Goal: Task Accomplishment & Management: Use online tool/utility

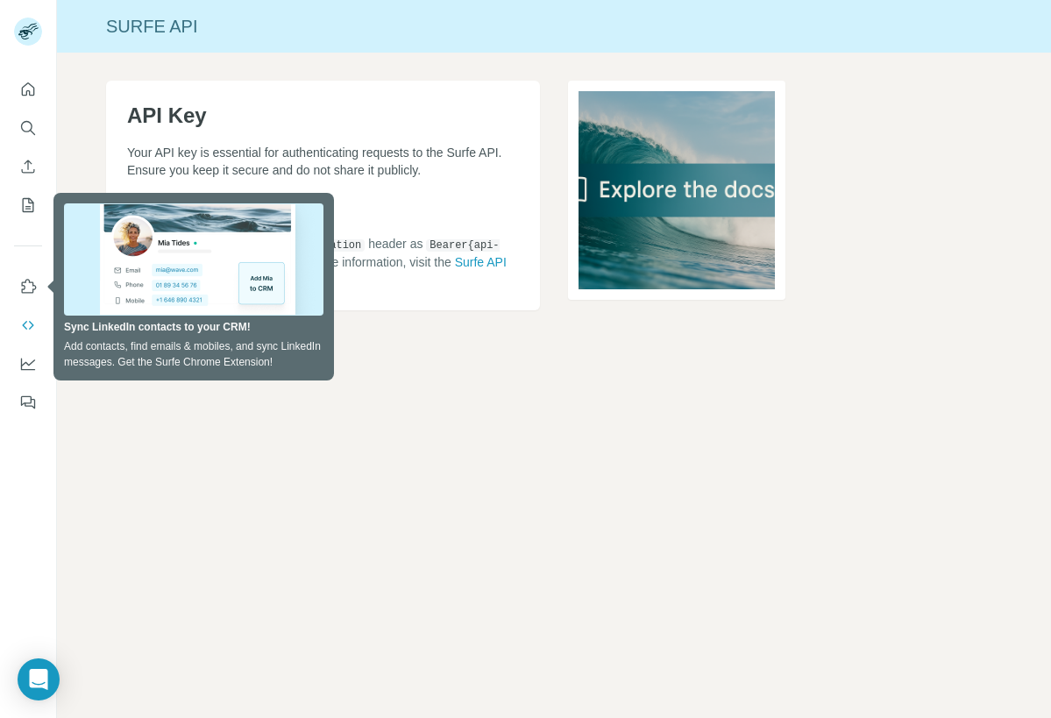
click at [443, 416] on div "Surfe API API Key Your API key is essential for authenticating requests to the …" at bounding box center [554, 359] width 994 height 718
click at [379, 162] on p "Your API key is essential for authenticating requests to the Surfe API. Ensure …" at bounding box center [323, 161] width 392 height 35
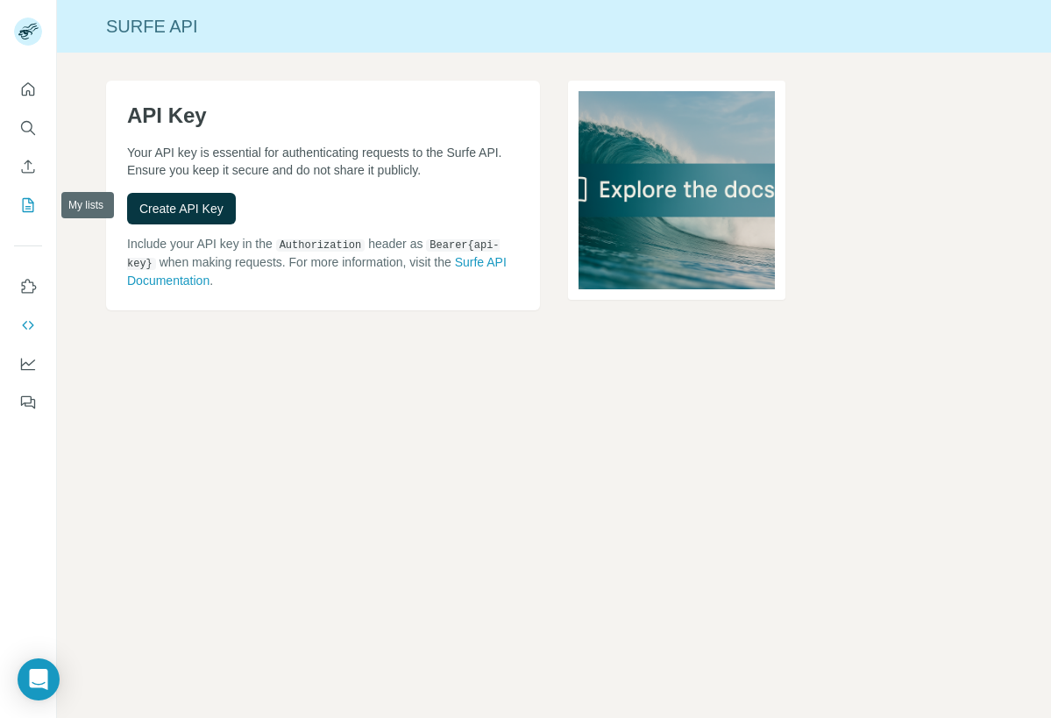
click at [27, 199] on icon "My lists" at bounding box center [28, 205] width 11 height 14
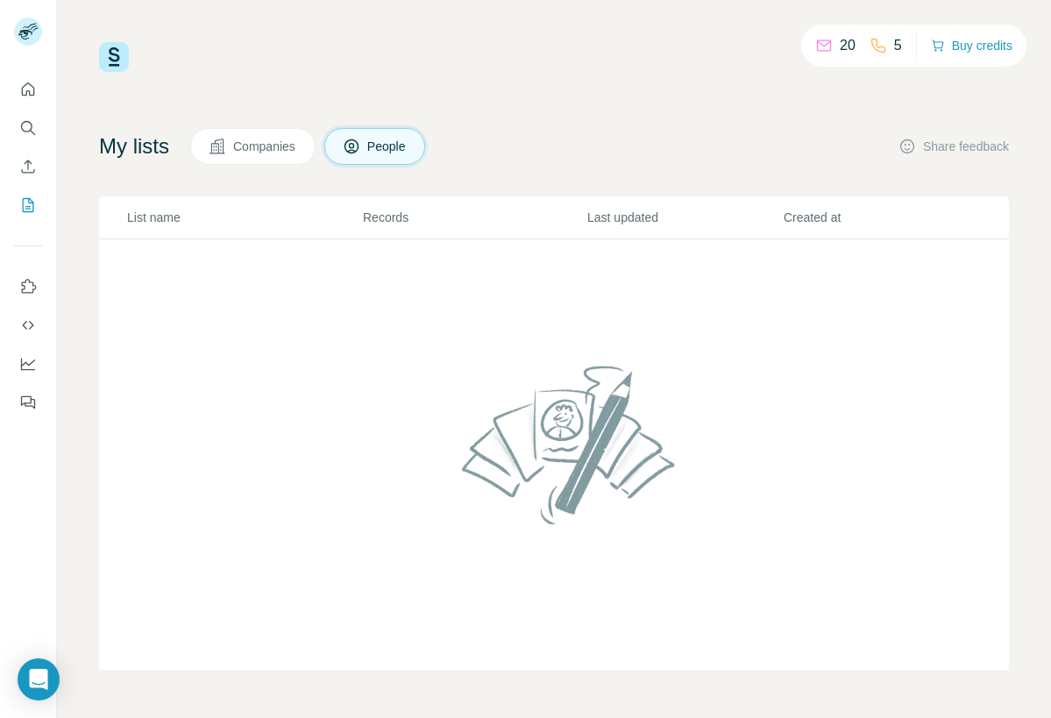
click at [271, 145] on span "Companies" at bounding box center [265, 147] width 64 height 18
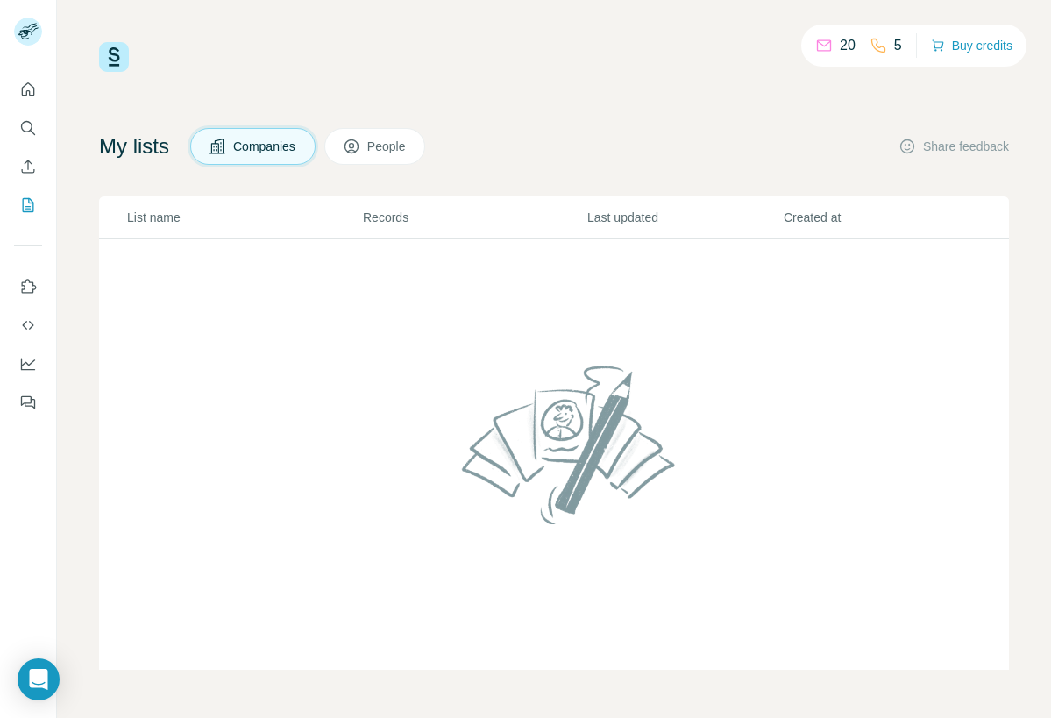
click at [819, 45] on icon at bounding box center [824, 43] width 14 height 6
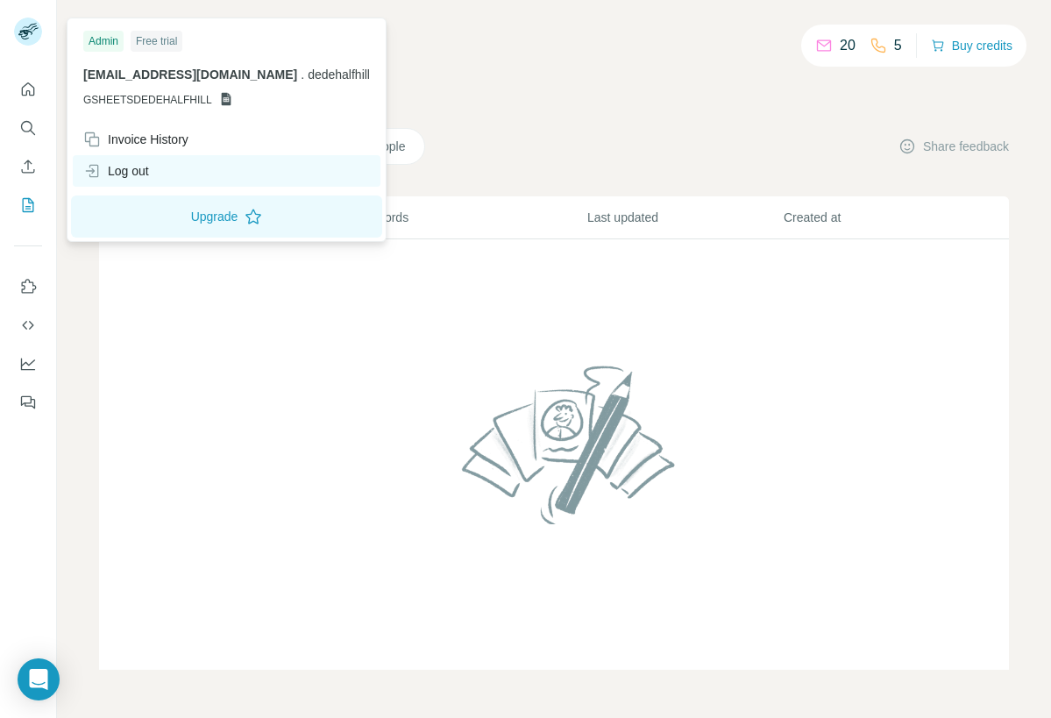
click at [117, 168] on div "Log out" at bounding box center [116, 171] width 66 height 18
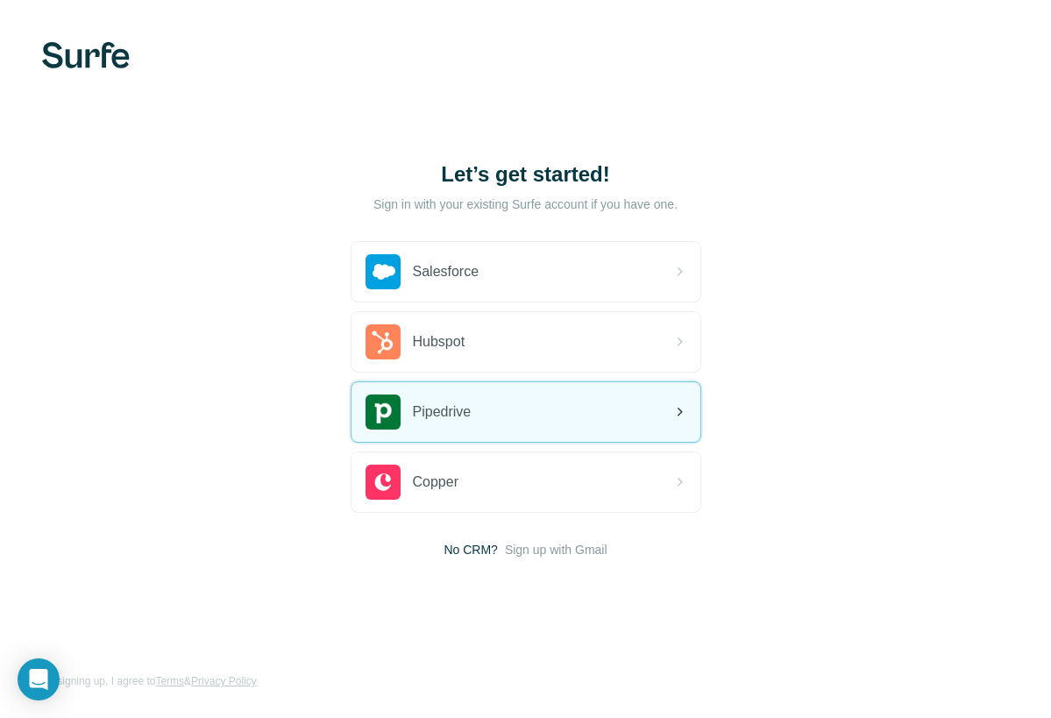
click at [441, 408] on span "Pipedrive" at bounding box center [442, 411] width 59 height 21
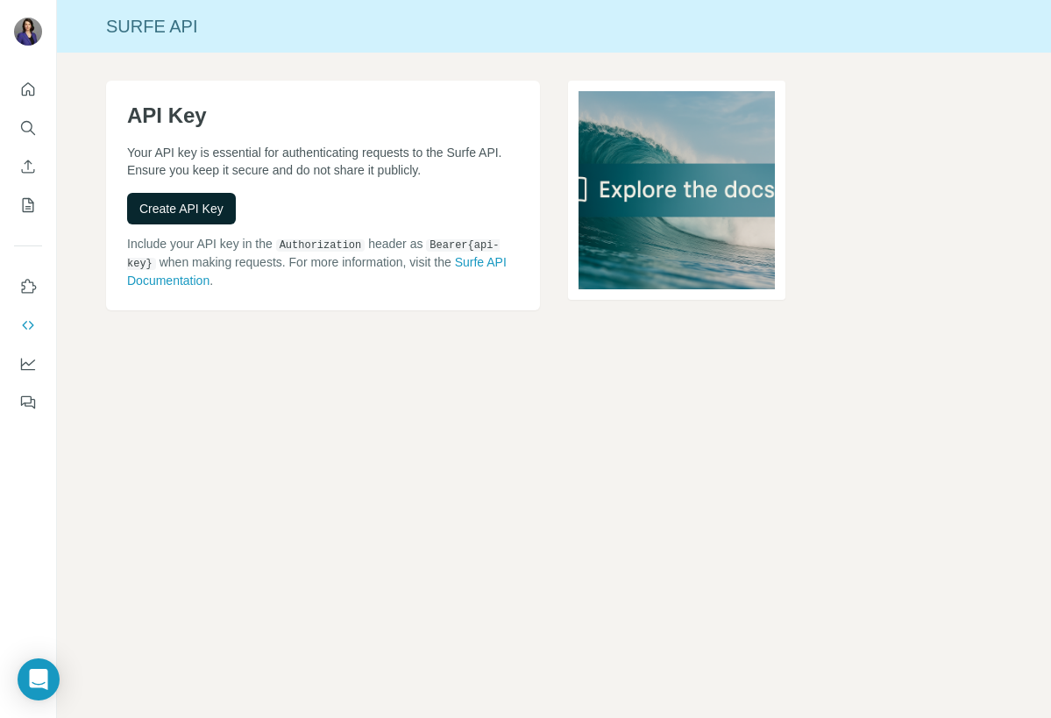
click at [178, 210] on span "Create API Key" at bounding box center [181, 209] width 84 height 18
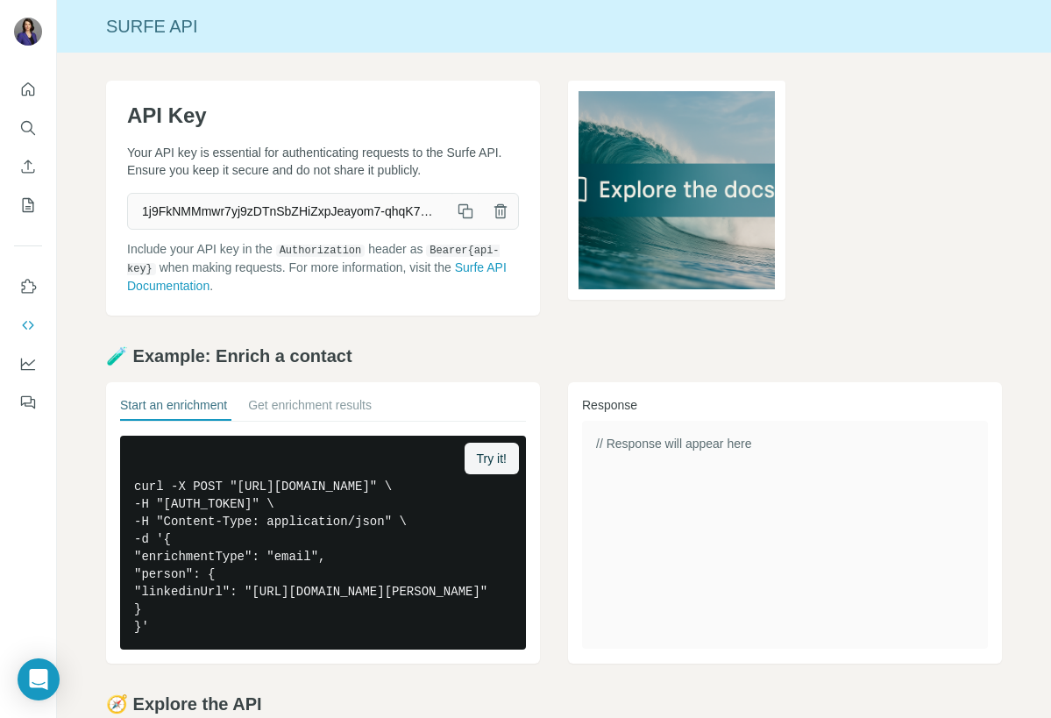
click at [464, 208] on icon "button" at bounding box center [466, 211] width 18 height 18
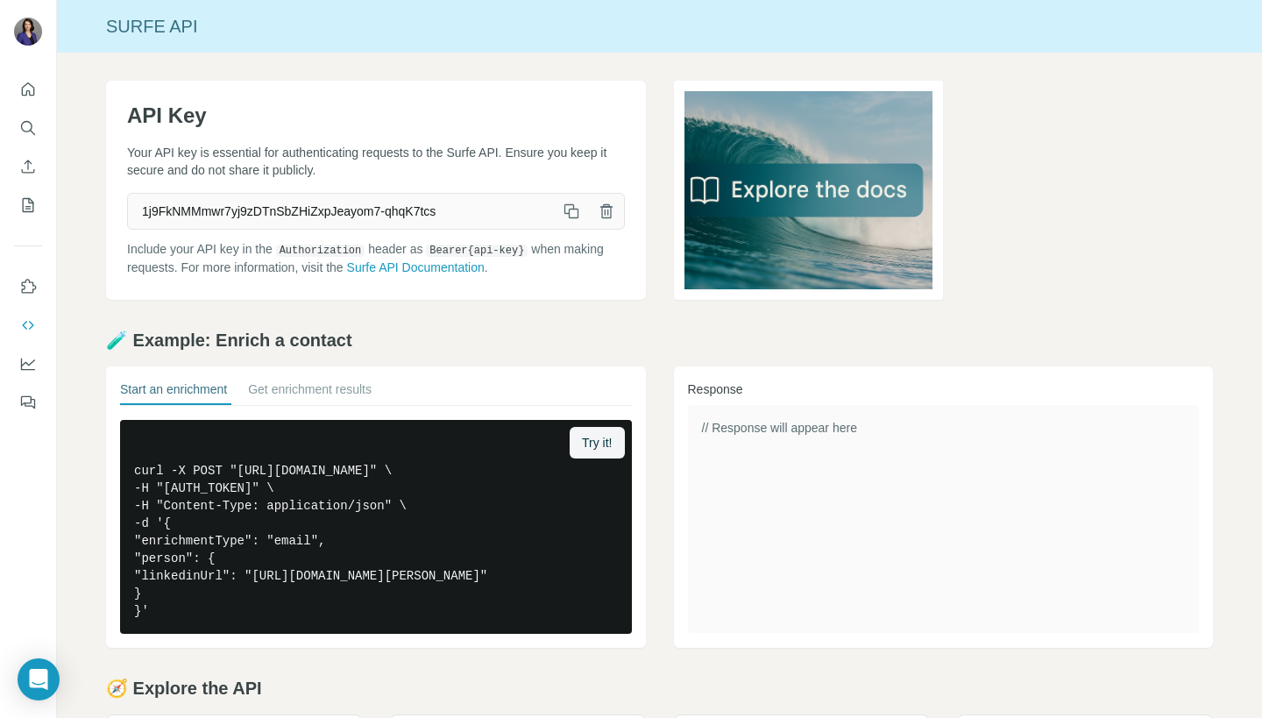
click at [571, 210] on icon "button" at bounding box center [572, 211] width 18 height 18
